Goal: Check status: Check status

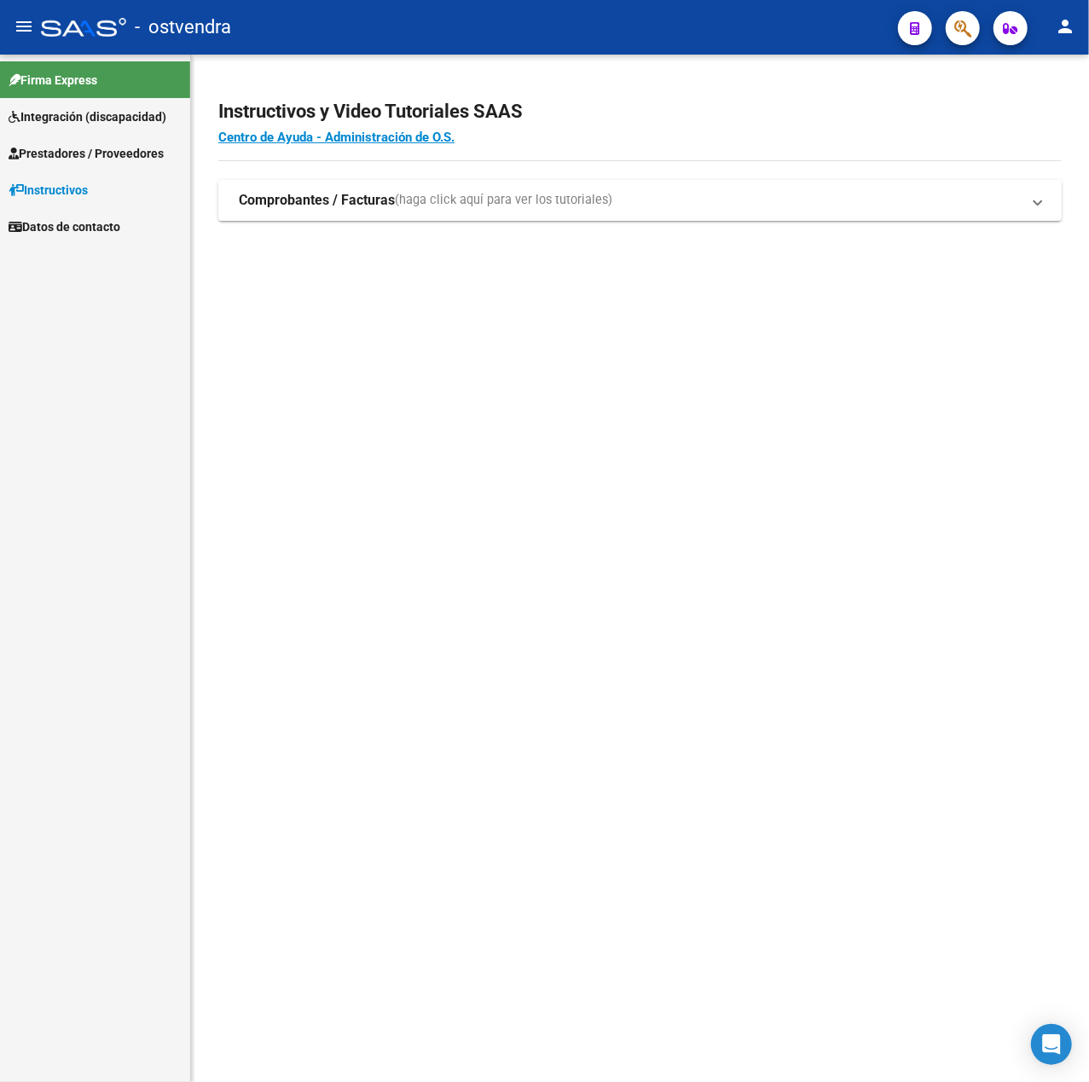
click at [109, 150] on span "Prestadores / Proveedores" at bounding box center [86, 153] width 155 height 19
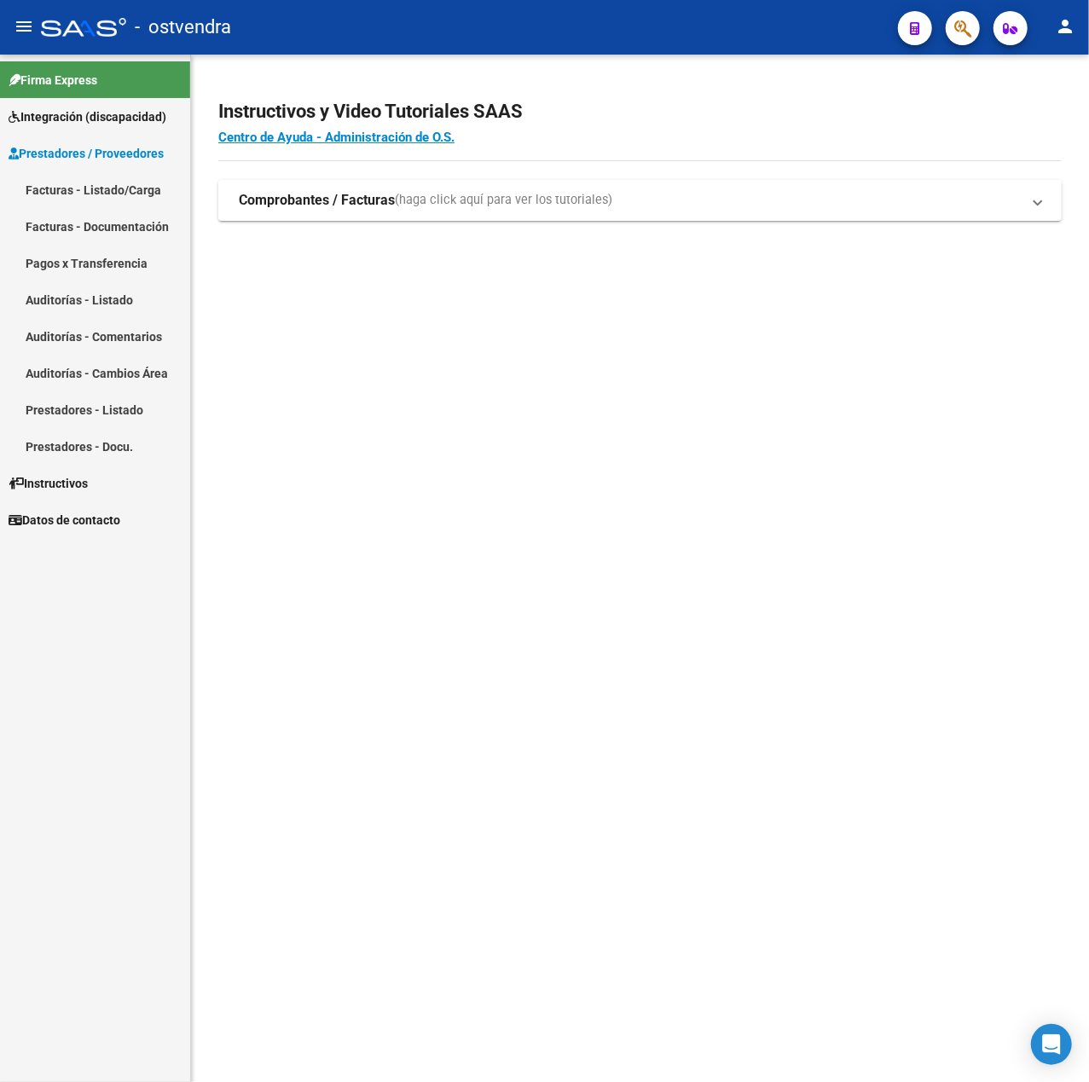
click at [140, 196] on link "Facturas - Listado/Carga" at bounding box center [95, 189] width 190 height 37
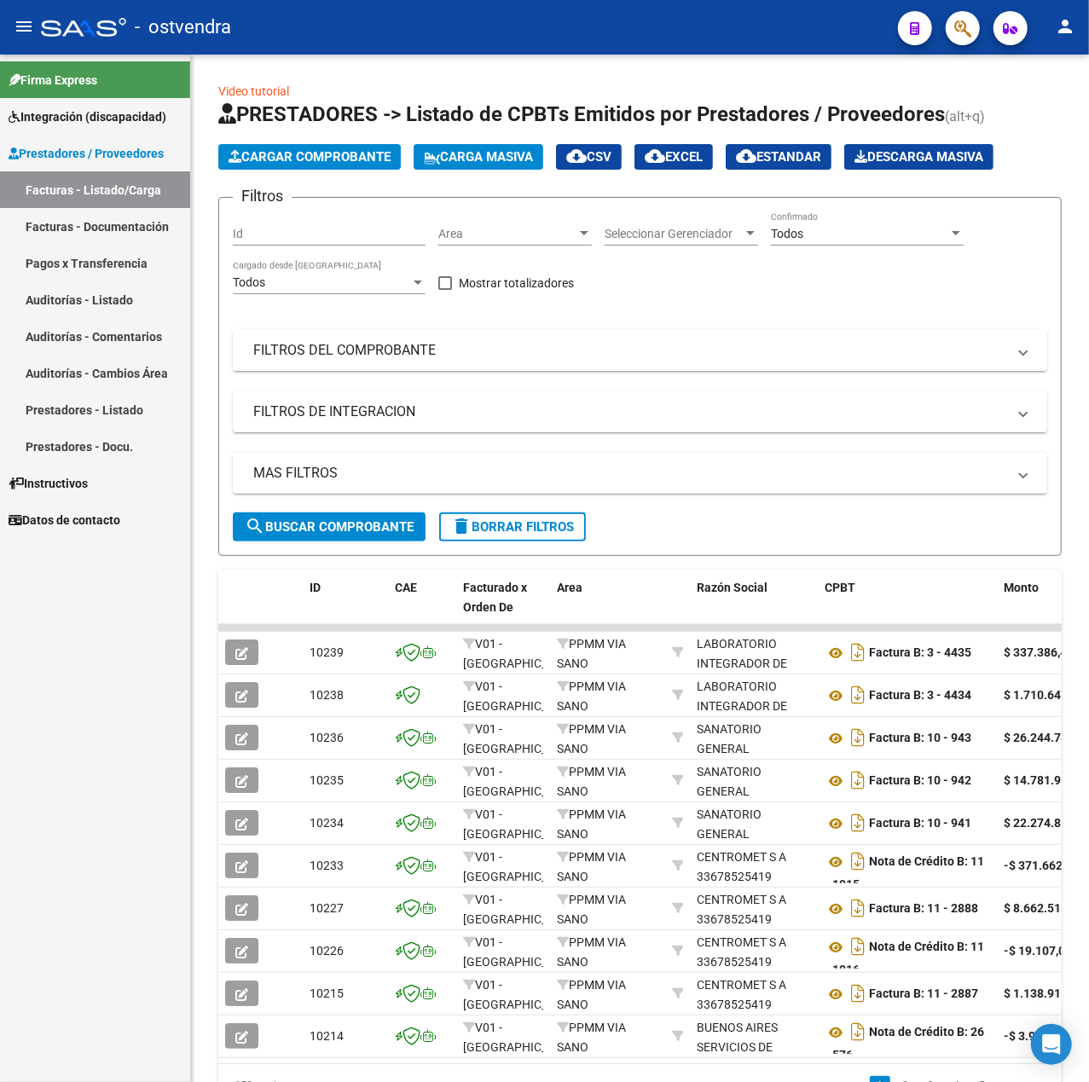
click at [485, 348] on mat-panel-title "FILTROS DEL COMPROBANTE" at bounding box center [629, 350] width 753 height 19
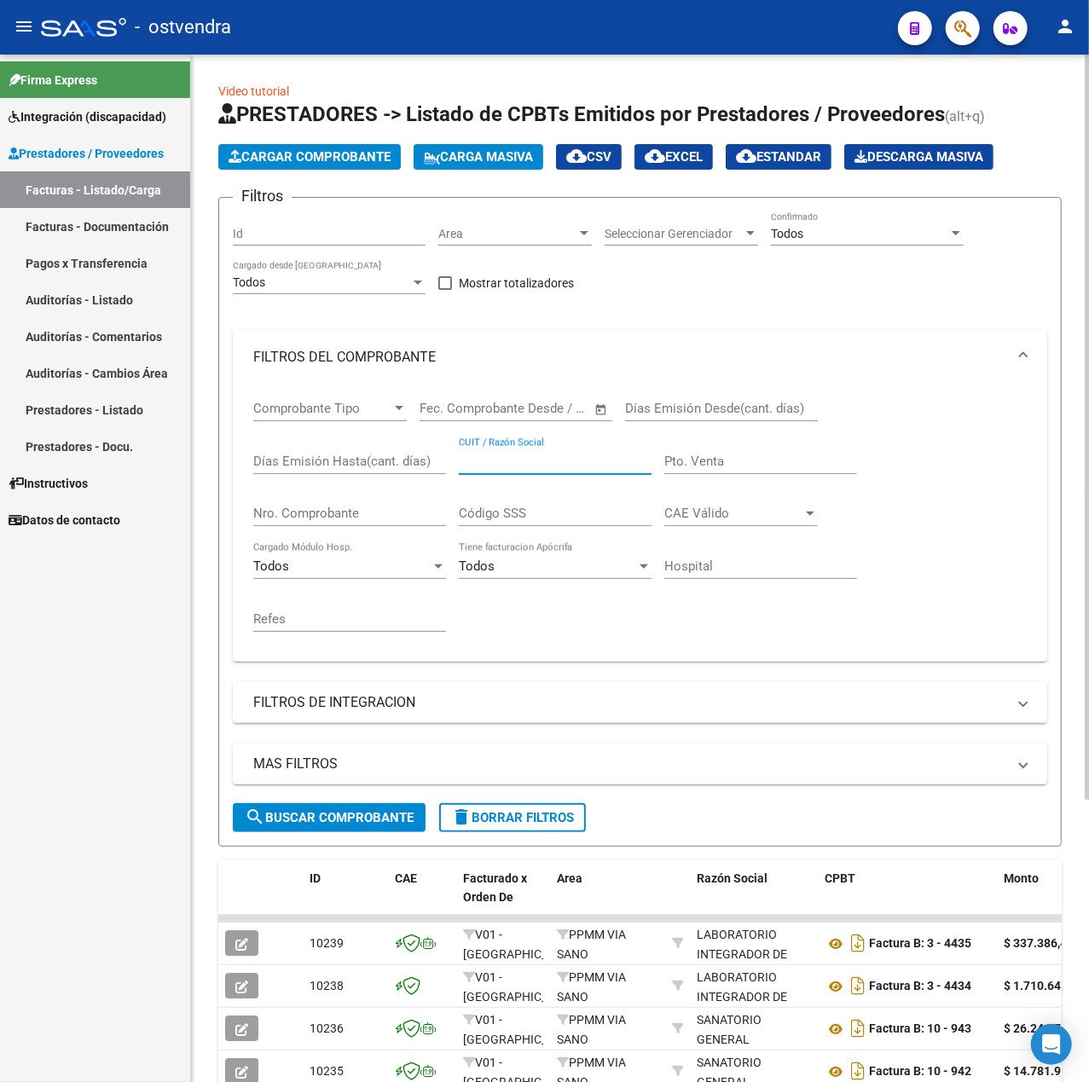
paste input "27235676090"
type input "27235676090"
click at [360, 816] on span "search Buscar Comprobante" at bounding box center [329, 817] width 169 height 15
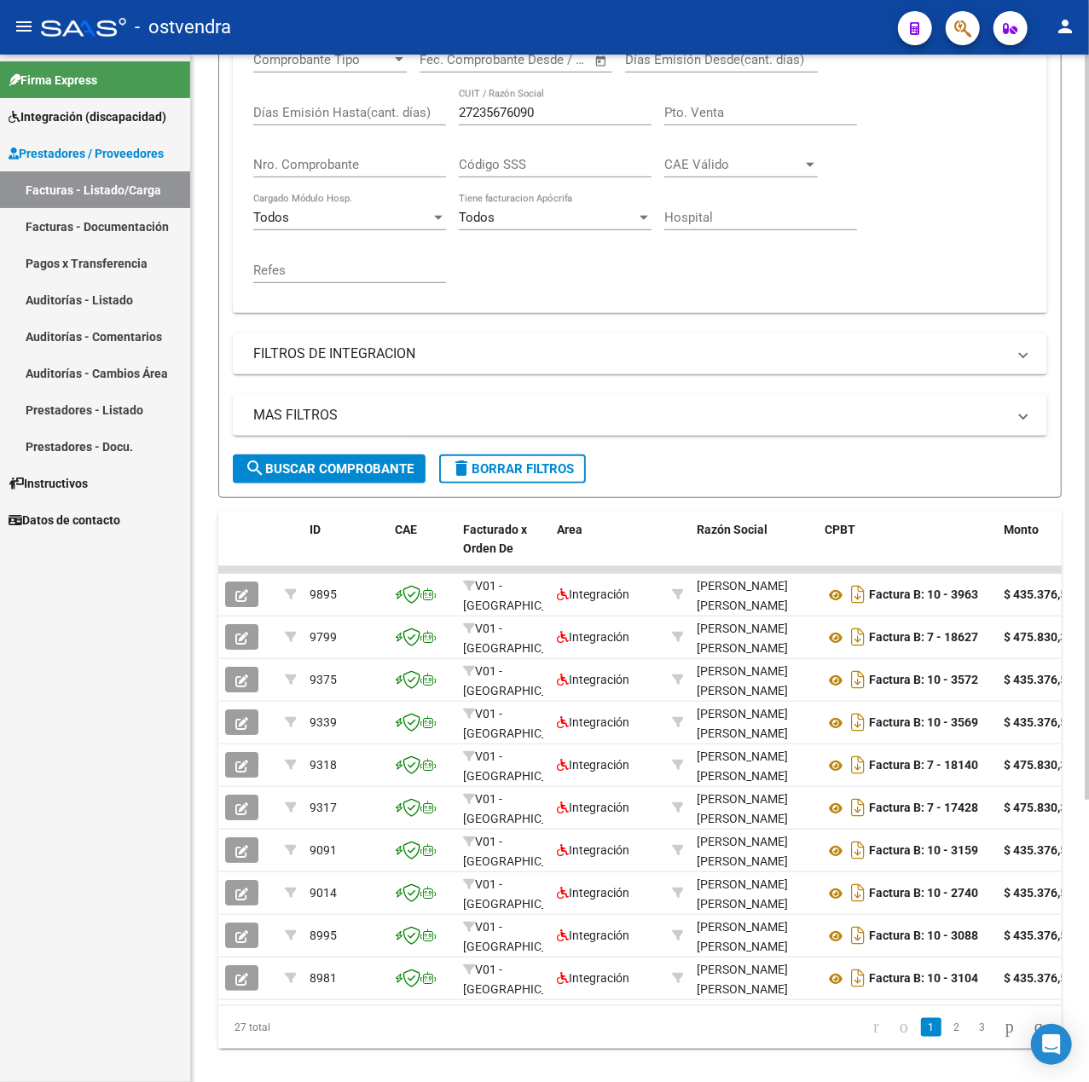
scroll to position [389, 0]
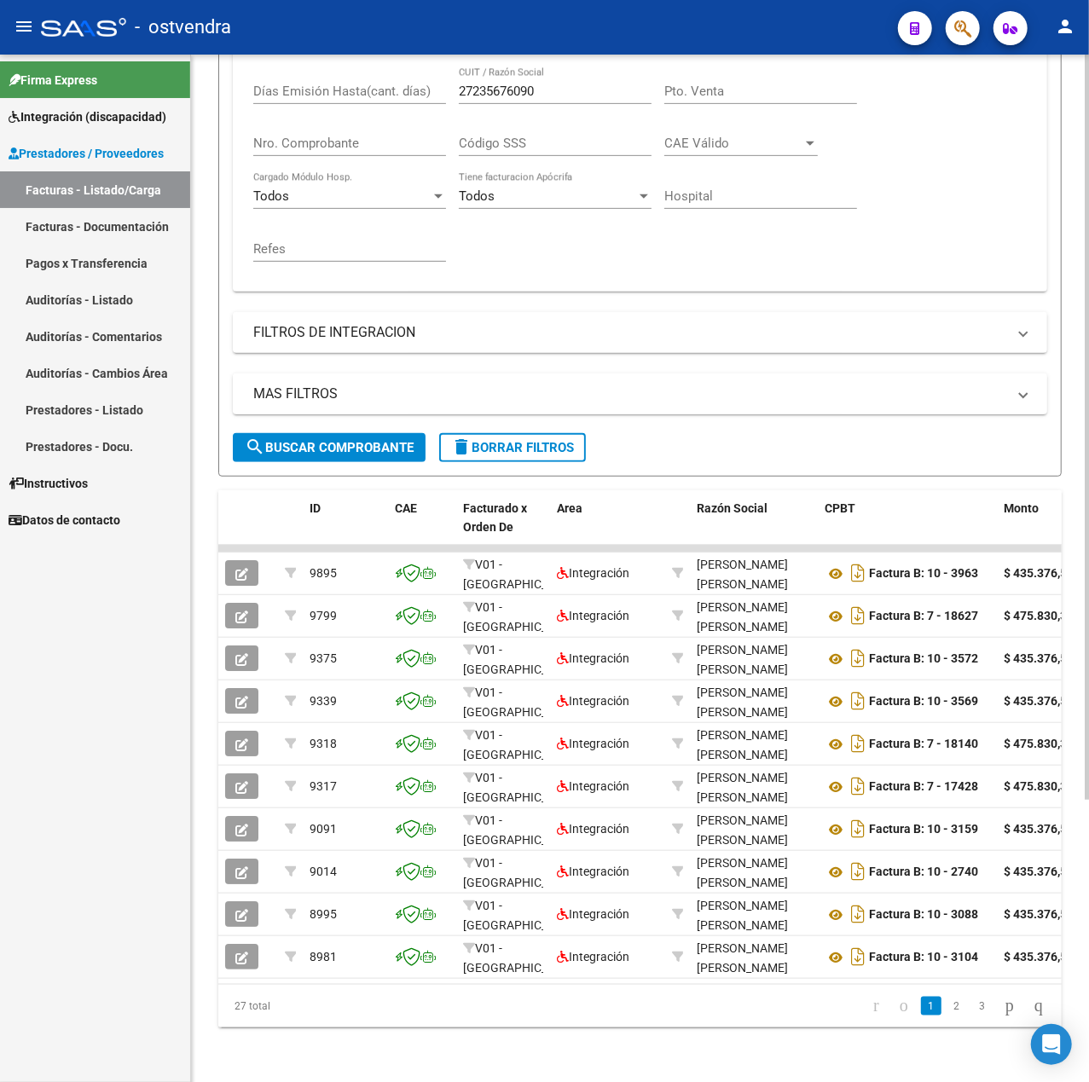
click at [413, 385] on mat-panel-title "MAS FILTROS" at bounding box center [629, 394] width 753 height 19
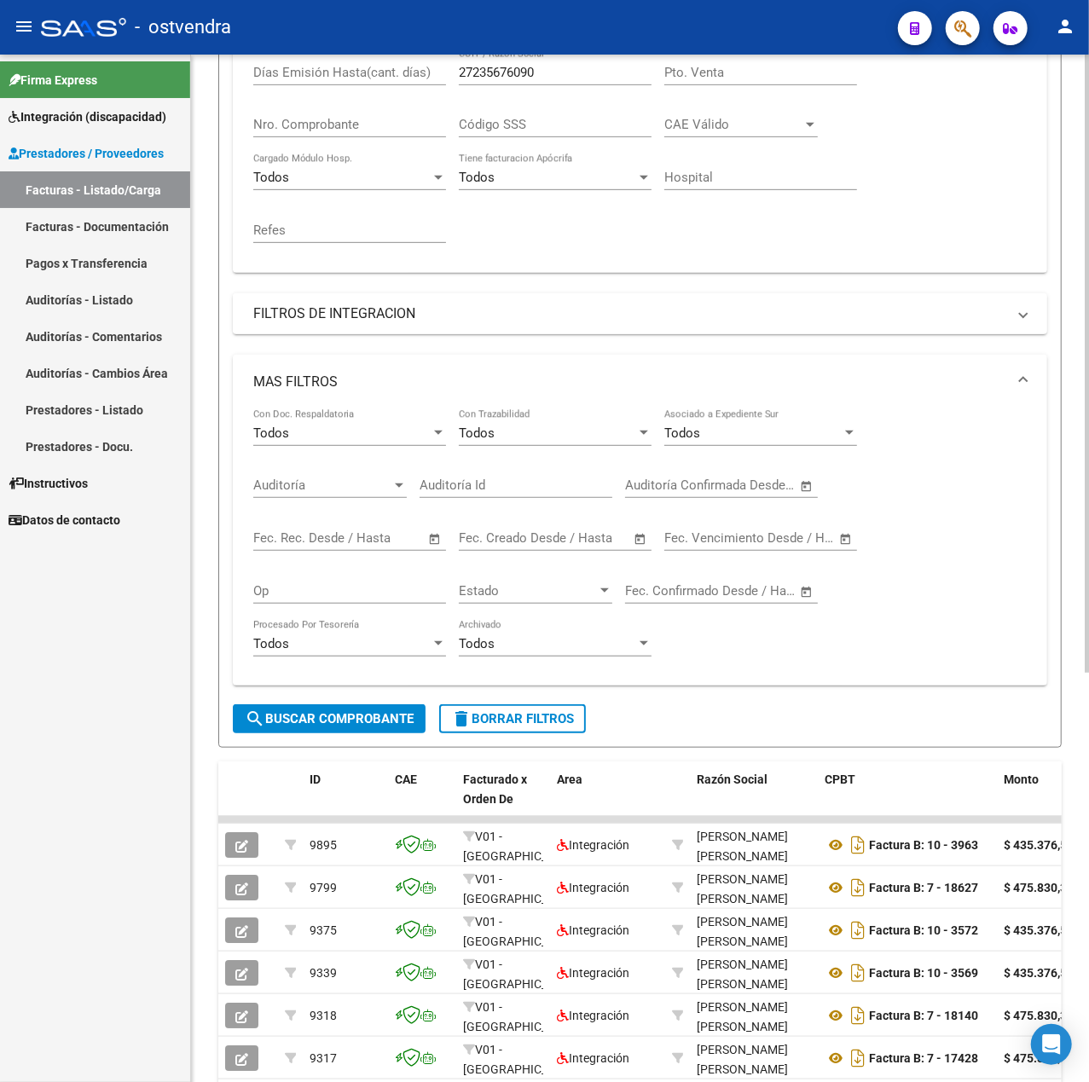
click at [356, 322] on mat-panel-title "FILTROS DE INTEGRACION" at bounding box center [629, 313] width 753 height 19
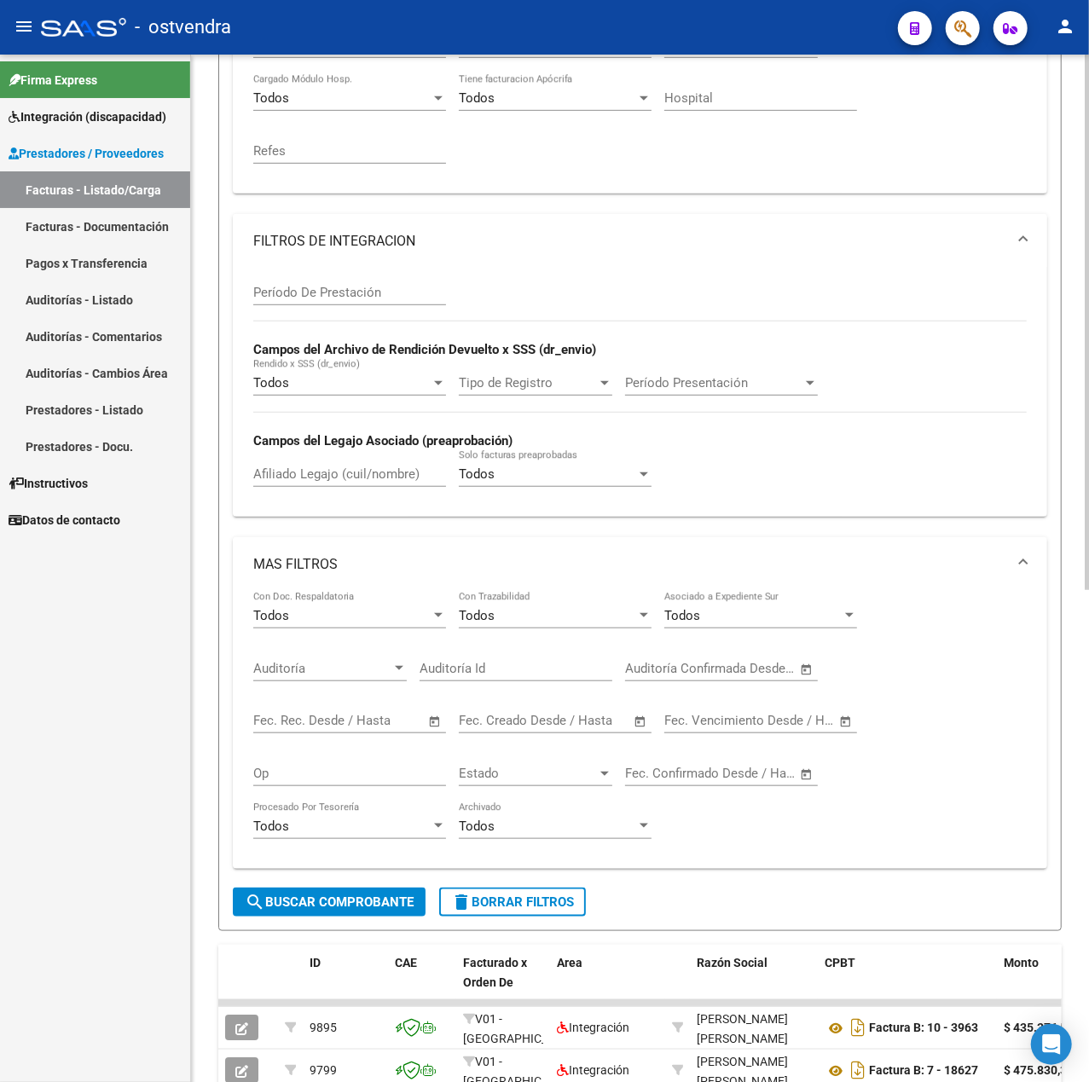
scroll to position [502, 0]
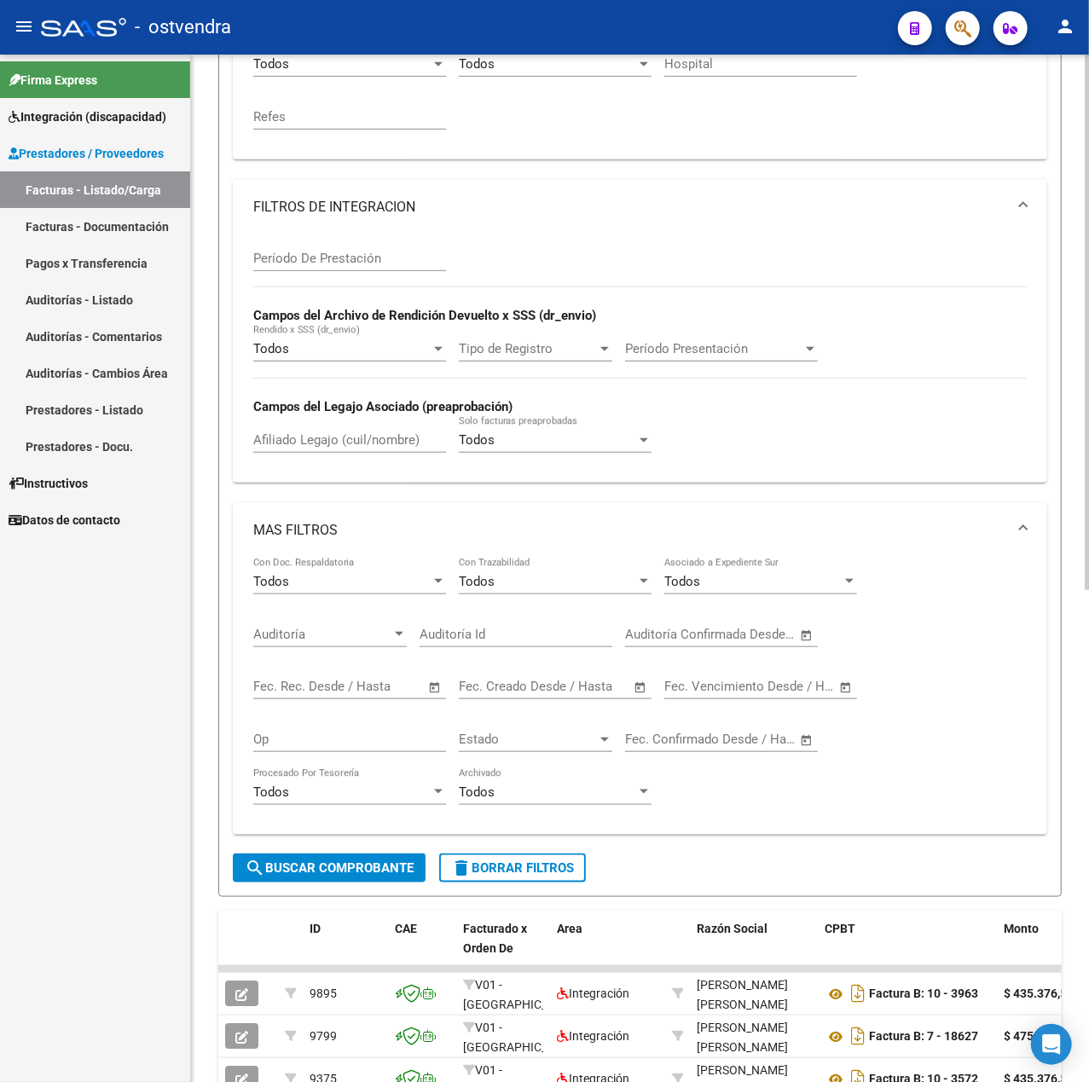
click at [328, 445] on input "Afiliado Legajo (cuil/nombre)" at bounding box center [349, 439] width 193 height 15
click at [287, 444] on input "Afiliado Legajo (cuil/nombre)" at bounding box center [349, 439] width 193 height 15
paste input "57180537"
type input "57180537"
click at [280, 861] on button "search Buscar Comprobante" at bounding box center [329, 868] width 193 height 29
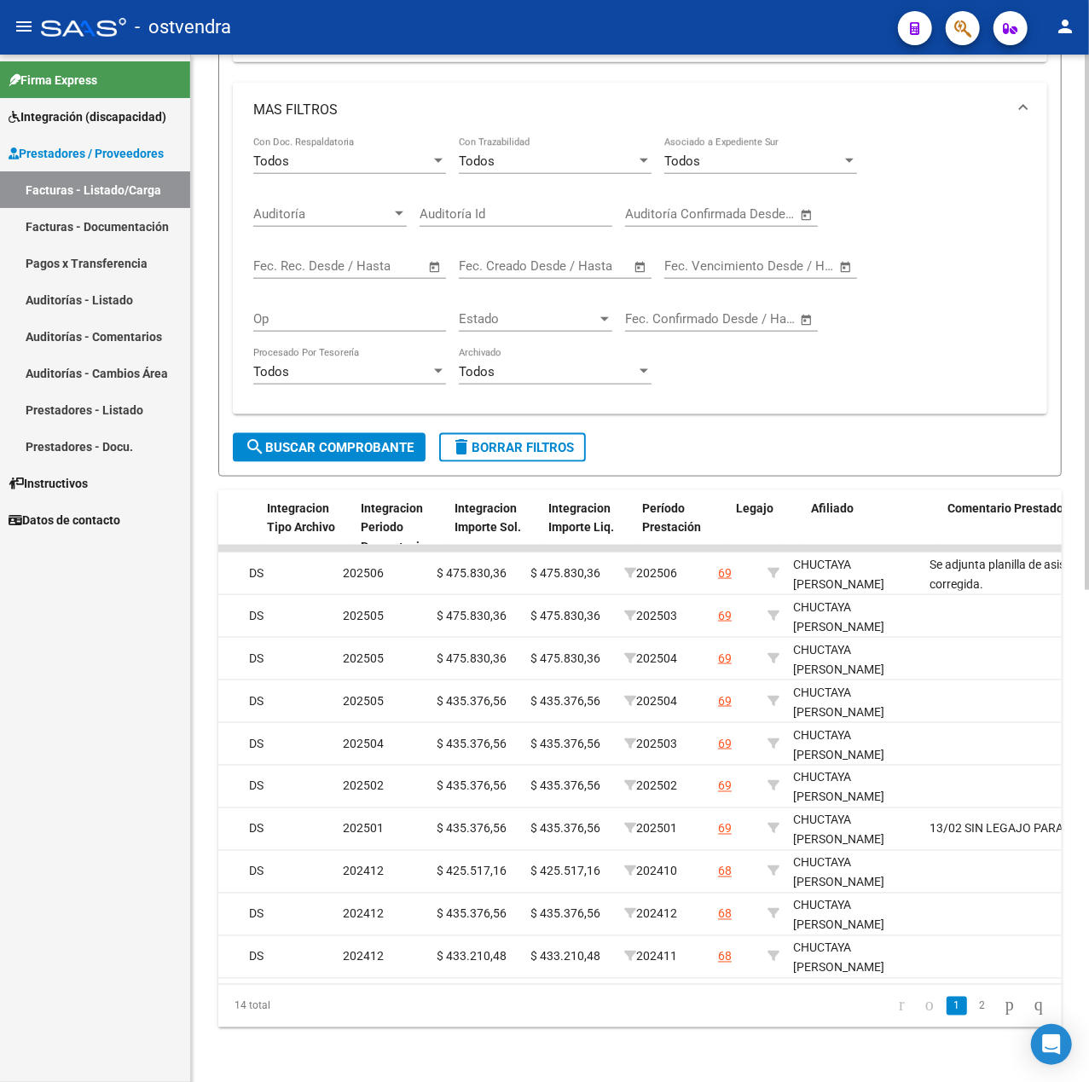
scroll to position [0, 1989]
